Goal: Use online tool/utility: Use online tool/utility

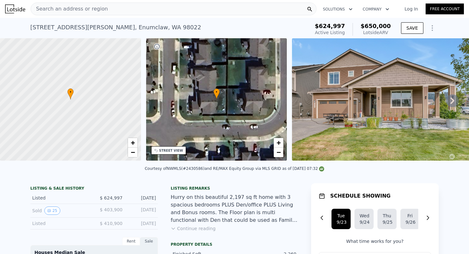
click at [452, 99] on icon at bounding box center [452, 101] width 4 height 6
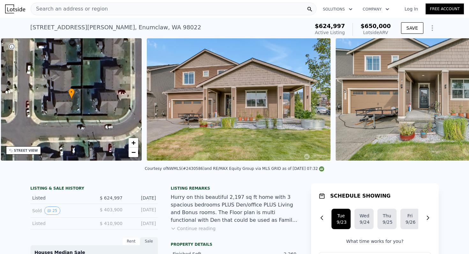
scroll to position [0, 148]
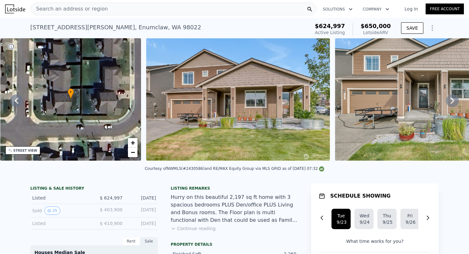
click at [452, 99] on icon at bounding box center [452, 101] width 4 height 6
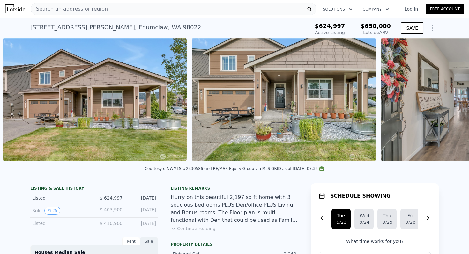
scroll to position [0, 292]
click at [452, 99] on icon at bounding box center [452, 101] width 4 height 6
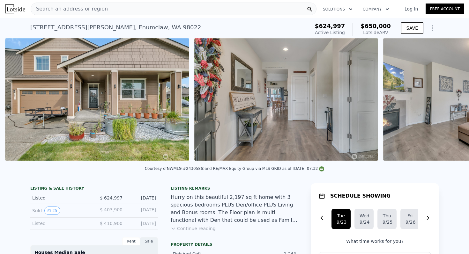
scroll to position [0, 481]
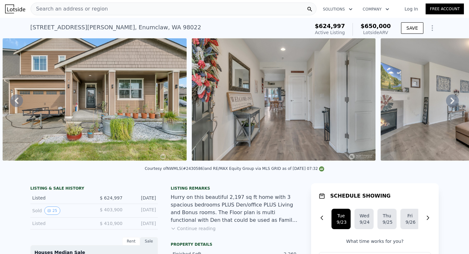
click at [452, 99] on icon at bounding box center [452, 101] width 4 height 6
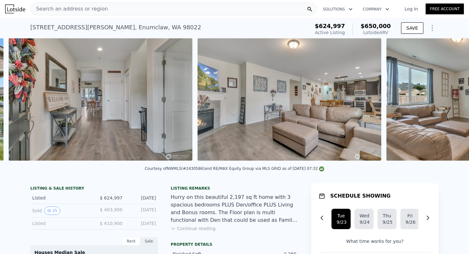
scroll to position [0, 670]
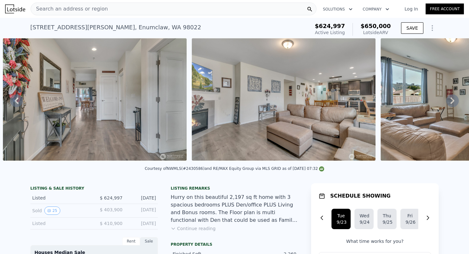
click at [452, 99] on icon at bounding box center [452, 101] width 4 height 6
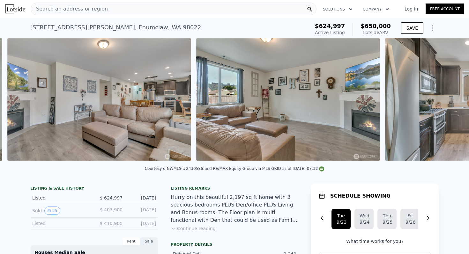
scroll to position [0, 859]
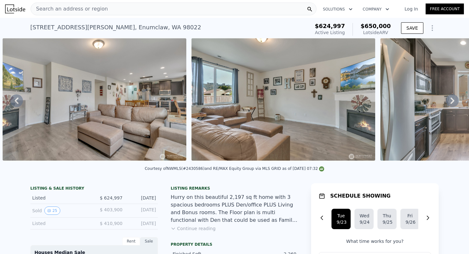
click at [452, 99] on icon at bounding box center [452, 101] width 4 height 6
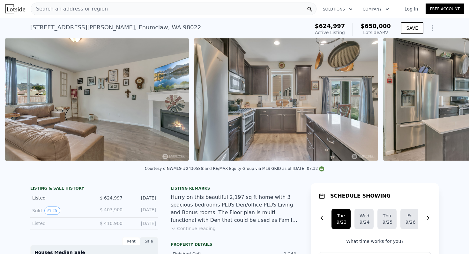
scroll to position [0, 1048]
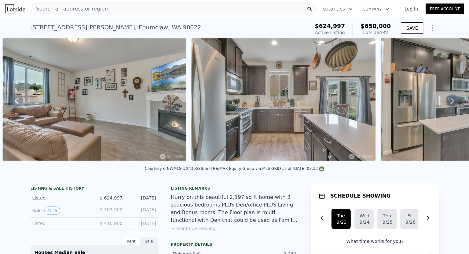
click at [452, 99] on icon at bounding box center [452, 101] width 4 height 6
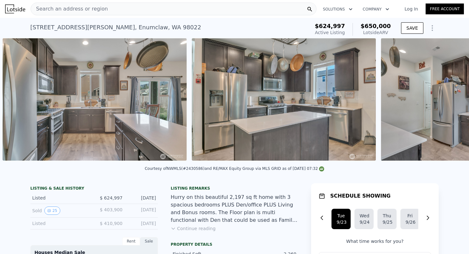
scroll to position [0, 1236]
click at [452, 99] on icon at bounding box center [452, 101] width 4 height 6
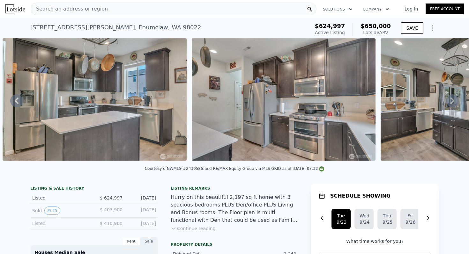
click at [452, 99] on icon at bounding box center [452, 101] width 4 height 6
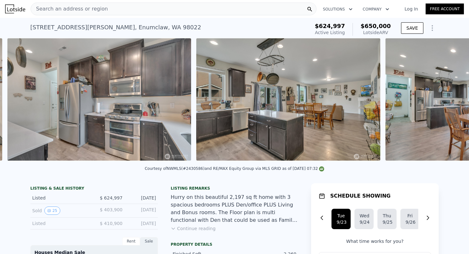
scroll to position [0, 1614]
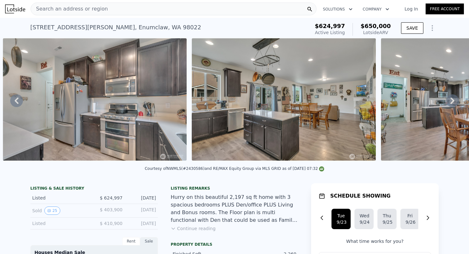
click at [452, 99] on icon at bounding box center [452, 101] width 4 height 6
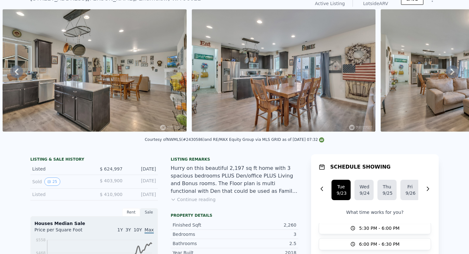
scroll to position [0, 0]
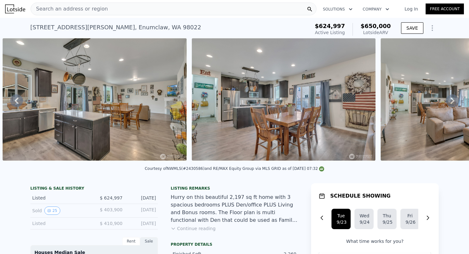
click at [450, 98] on icon at bounding box center [452, 100] width 13 height 13
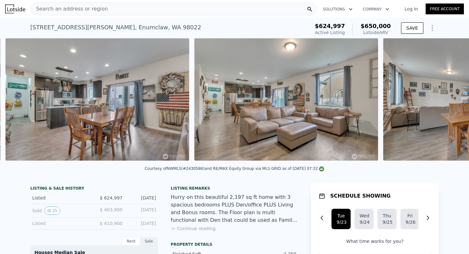
scroll to position [0, 1992]
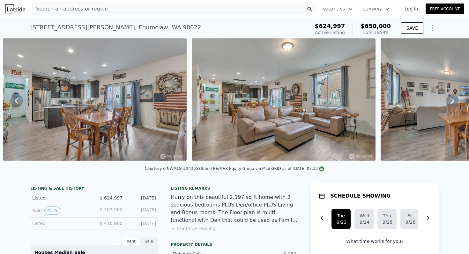
click at [14, 98] on icon at bounding box center [16, 100] width 13 height 13
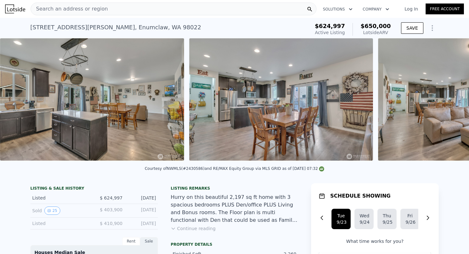
scroll to position [0, 1803]
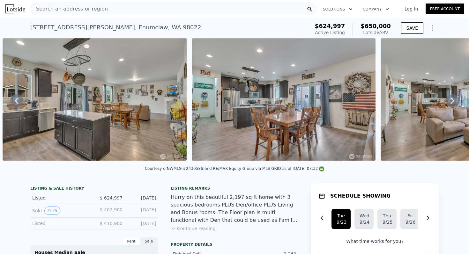
click at [14, 98] on icon at bounding box center [16, 100] width 13 height 13
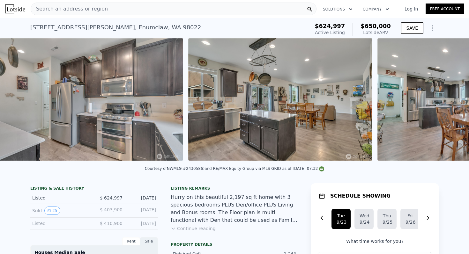
scroll to position [0, 1614]
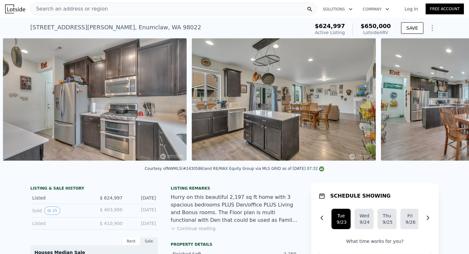
click at [14, 98] on div "• + − • + − STREET VIEW Loading... SATELLITE VIEW" at bounding box center [234, 100] width 469 height 125
click at [14, 98] on icon at bounding box center [16, 100] width 13 height 13
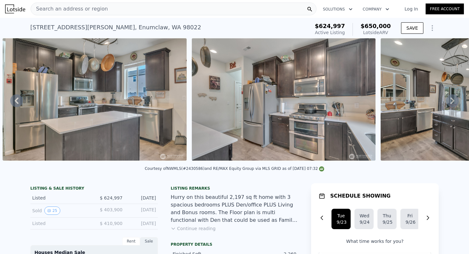
click at [14, 98] on icon at bounding box center [16, 100] width 13 height 13
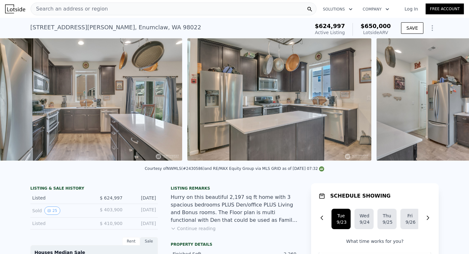
scroll to position [0, 1236]
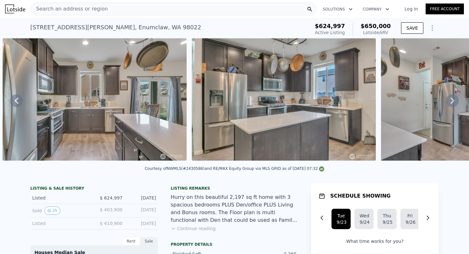
click at [14, 98] on icon at bounding box center [16, 100] width 13 height 13
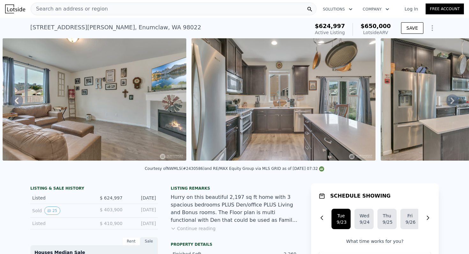
click at [14, 98] on icon at bounding box center [16, 100] width 13 height 13
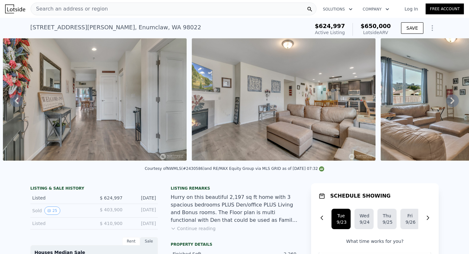
click at [14, 98] on icon at bounding box center [16, 100] width 13 height 13
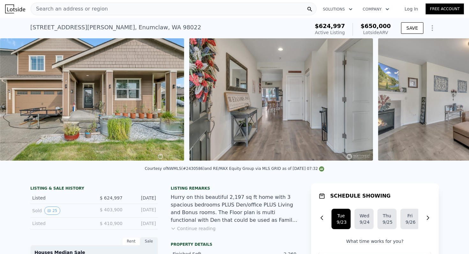
scroll to position [0, 481]
